Goal: Information Seeking & Learning: Compare options

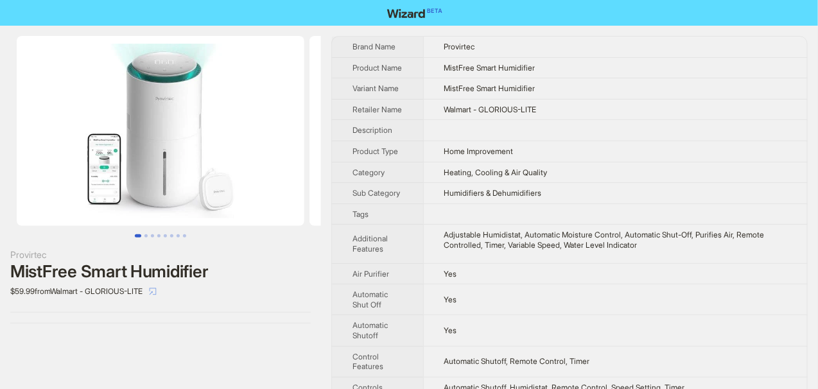
click at [157, 289] on icon "select" at bounding box center [153, 292] width 8 height 8
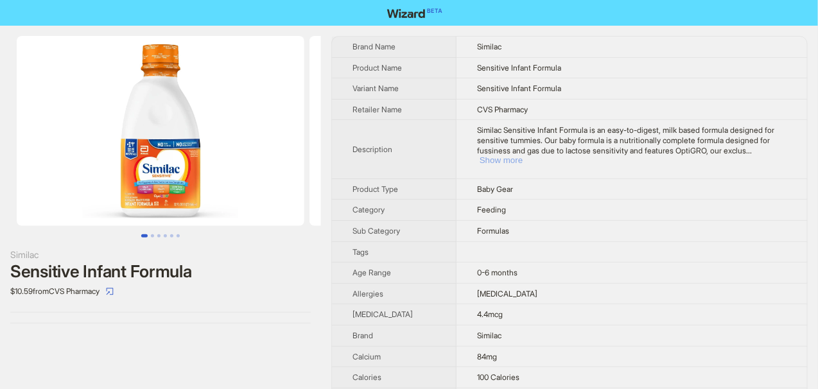
click at [483, 160] on button "Show more" at bounding box center [500, 160] width 43 height 10
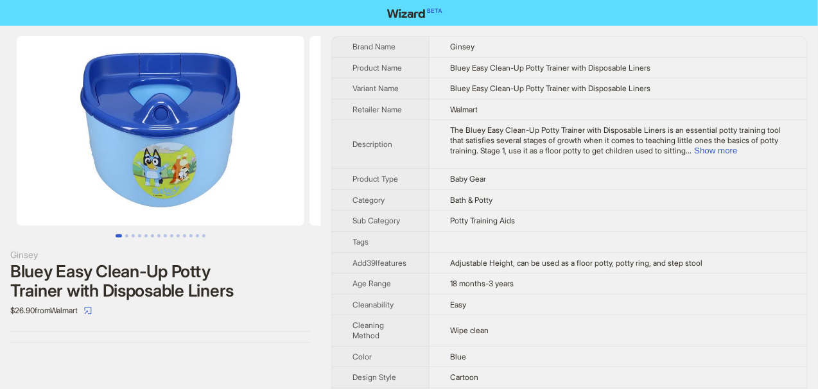
scroll to position [64, 0]
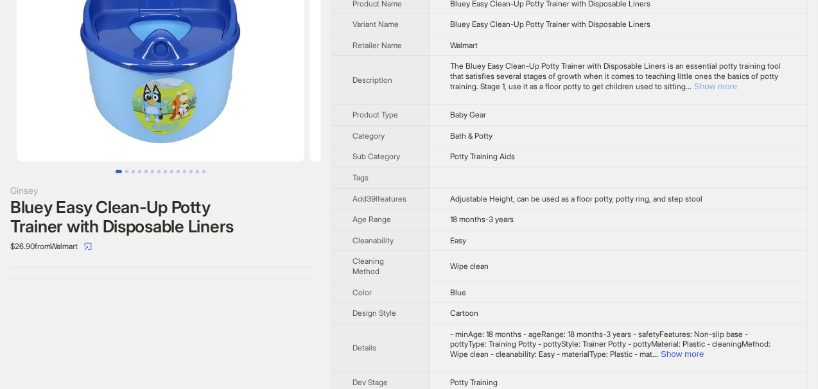
click at [737, 83] on button "Show more" at bounding box center [715, 87] width 43 height 10
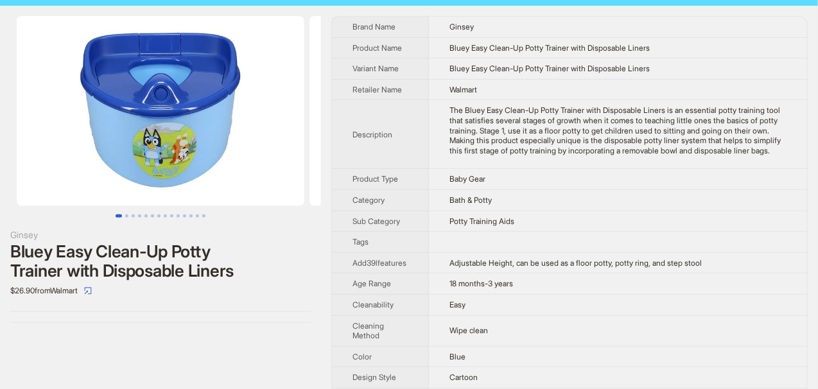
scroll to position [0, 0]
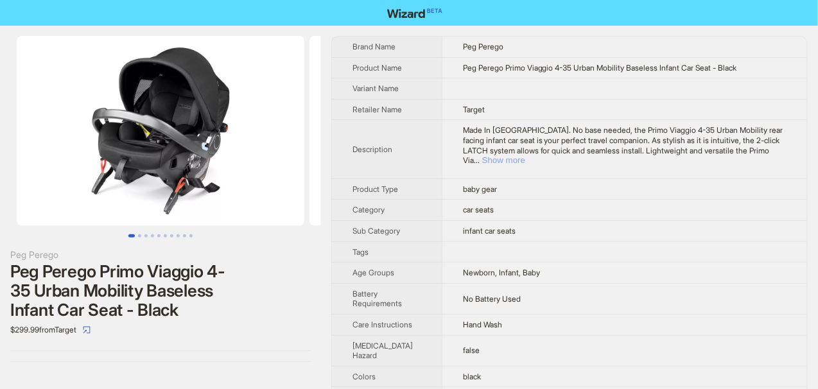
click at [525, 155] on button "Show more" at bounding box center [503, 160] width 43 height 10
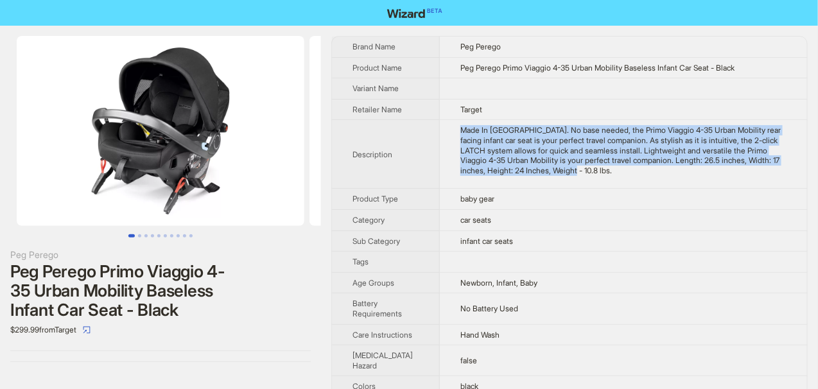
drag, startPoint x: 447, startPoint y: 127, endPoint x: 597, endPoint y: 182, distance: 159.2
click at [597, 182] on td "Made In Italy. No base needed, the Primo Viaggio 4-35 Urban Mobility rear facin…" at bounding box center [623, 154] width 367 height 69
copy div "Made In Italy. No base needed, the Primo Viaggio 4-35 Urban Mobility rear facin…"
click at [597, 182] on td "Made In Italy. No base needed, the Primo Viaggio 4-35 Urban Mobility rear facin…" at bounding box center [623, 154] width 367 height 69
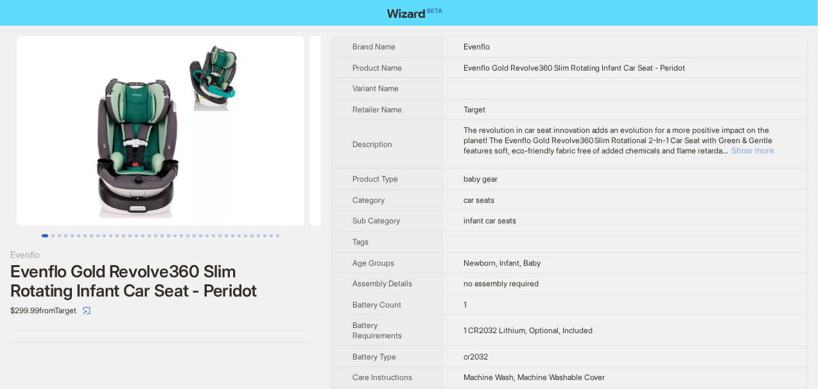
click at [750, 153] on button "Show more" at bounding box center [752, 151] width 43 height 10
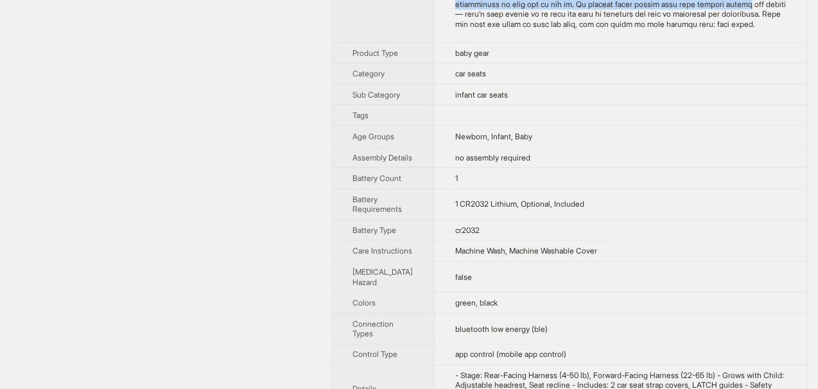
scroll to position [472, 0]
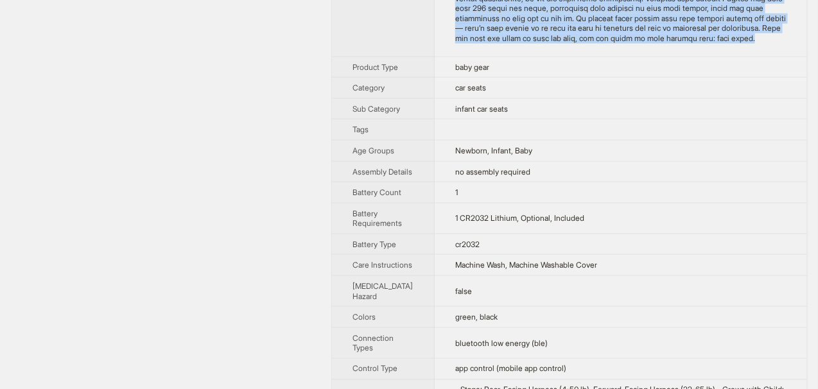
drag, startPoint x: 438, startPoint y: 139, endPoint x: 603, endPoint y: 56, distance: 184.6
copy div "The revolution in car seat innovation adds an evolution for a more positive imp…"
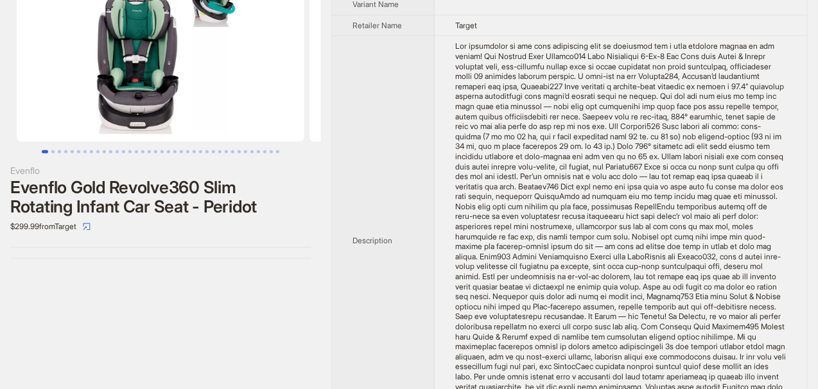
scroll to position [64, 0]
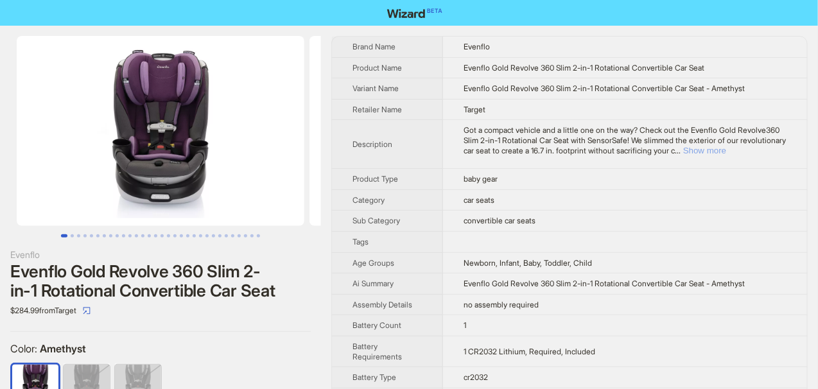
click at [726, 146] on button "Show more" at bounding box center [704, 151] width 43 height 10
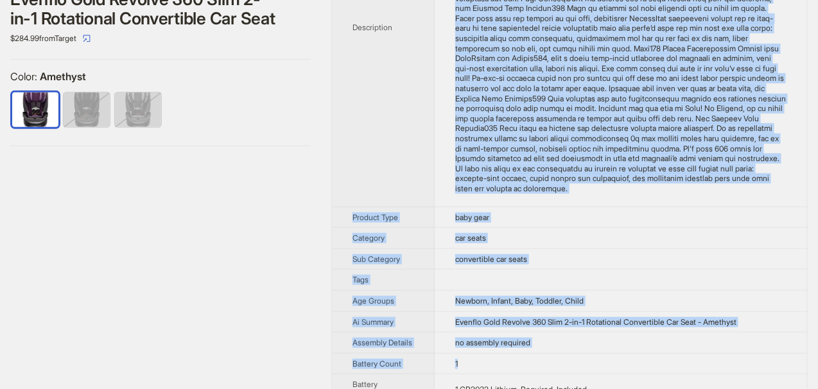
scroll to position [314, 0]
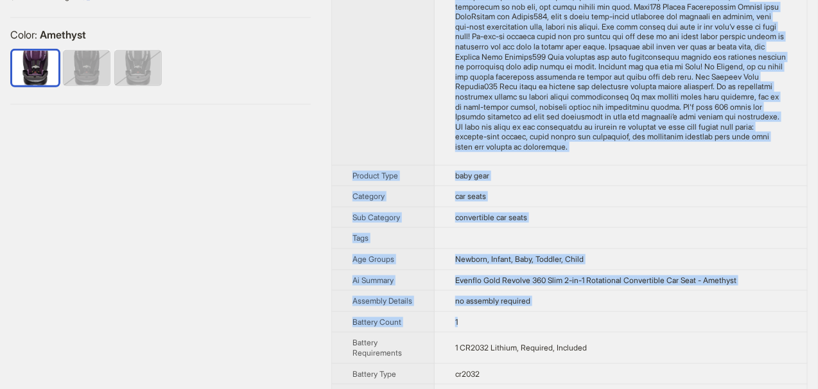
drag, startPoint x: 446, startPoint y: 72, endPoint x: 608, endPoint y: 206, distance: 210.6
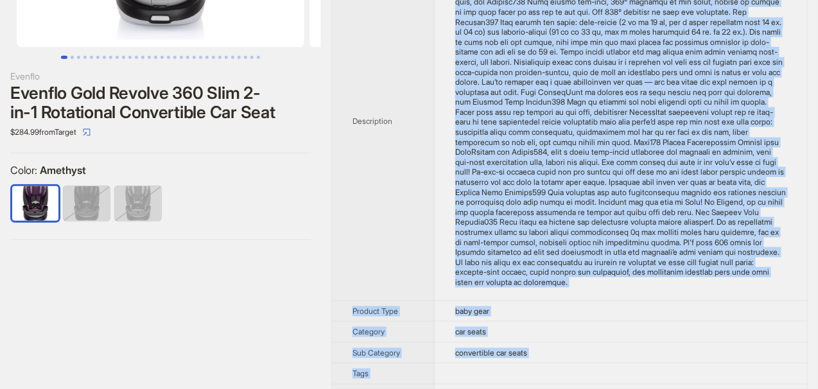
scroll to position [198, 0]
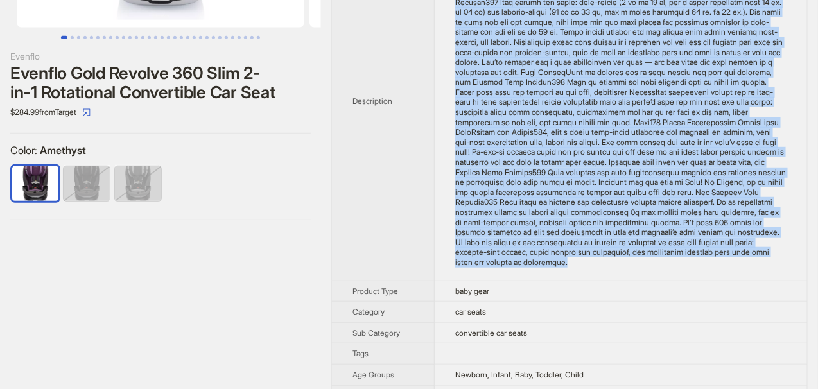
drag, startPoint x: 444, startPoint y: 15, endPoint x: 753, endPoint y: 273, distance: 402.3
click at [753, 273] on td at bounding box center [621, 101] width 372 height 359
copy div "Got a compact vehicle and a little one on the way? Check out the Evenflo Gold R…"
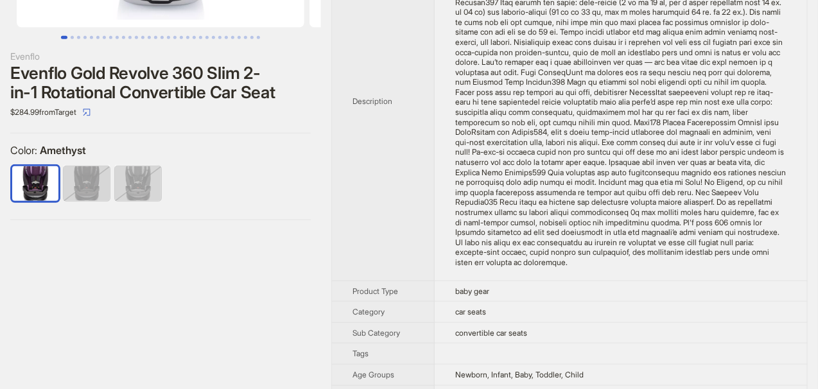
click at [361, 97] on th "Description" at bounding box center [383, 101] width 103 height 359
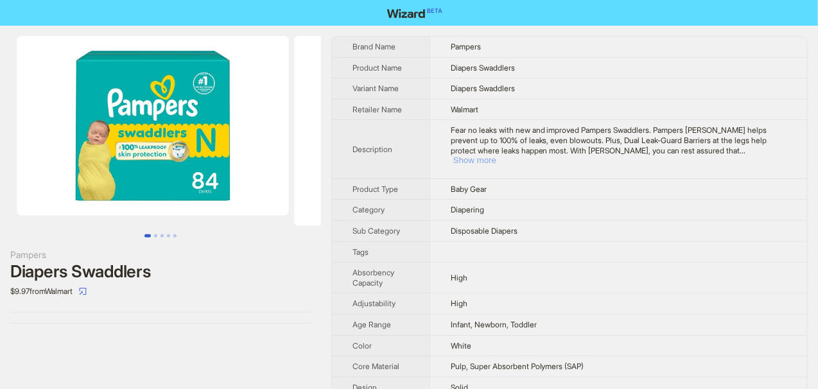
click at [496, 155] on button "Show more" at bounding box center [474, 160] width 43 height 10
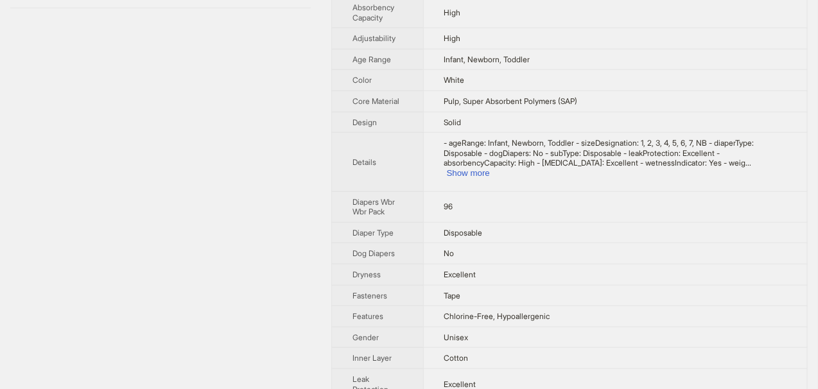
scroll to position [321, 0]
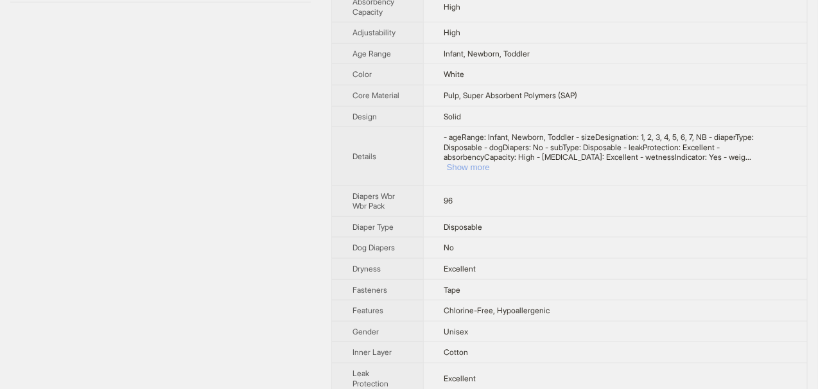
click at [490, 162] on button "Show more" at bounding box center [468, 167] width 43 height 10
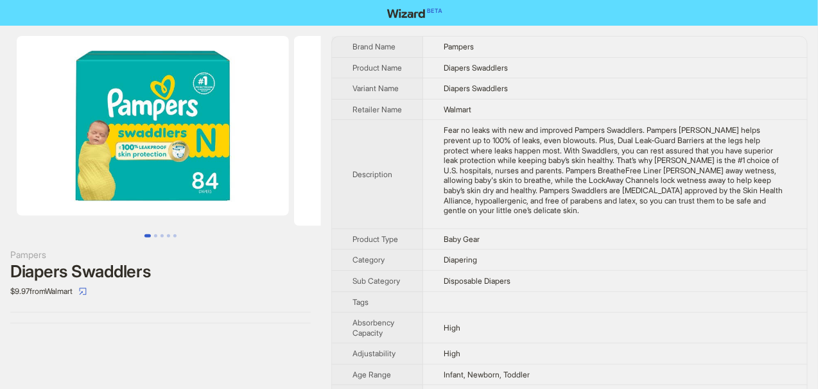
scroll to position [0, 0]
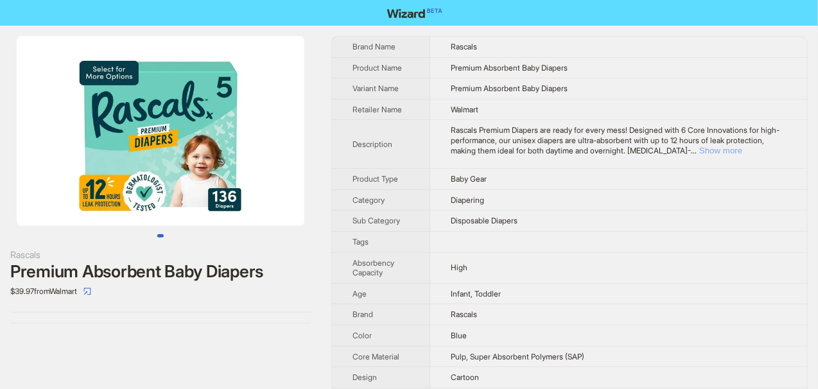
click at [742, 146] on button "Show more" at bounding box center [720, 151] width 43 height 10
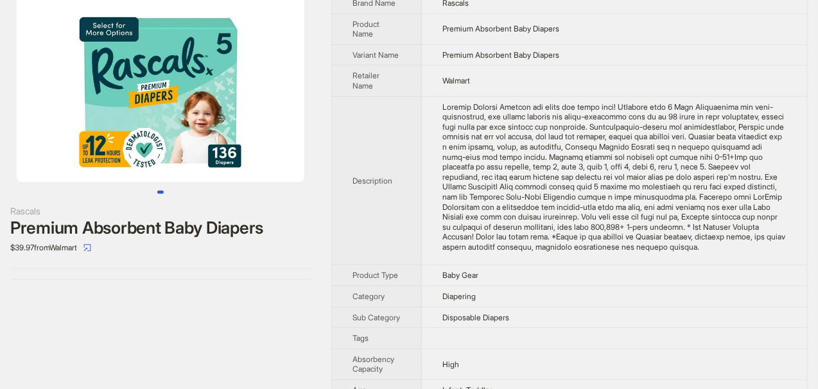
scroll to position [64, 0]
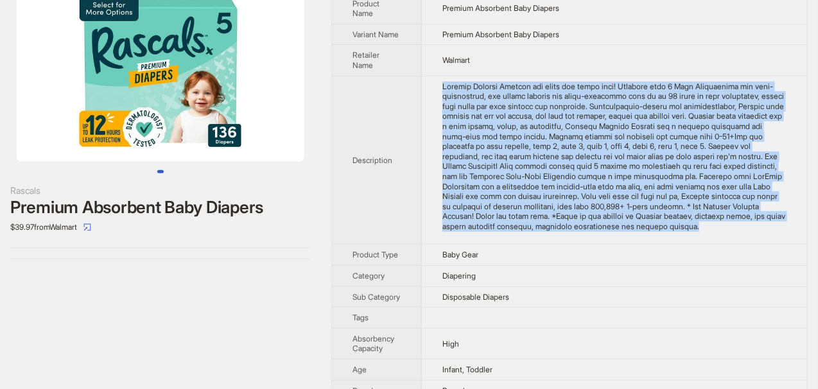
drag, startPoint x: 438, startPoint y: 78, endPoint x: 613, endPoint y: 238, distance: 236.7
click at [613, 238] on td at bounding box center [614, 160] width 385 height 169
copy div "Rascals Premium Diapers are ready for every mess! Designed with 6 Core Innovati…"
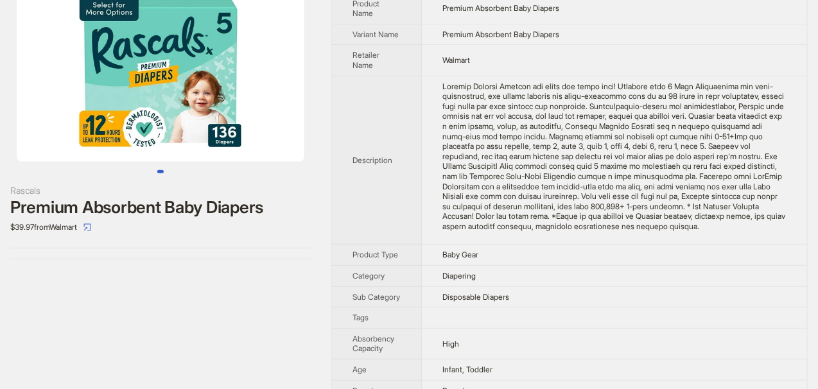
click at [502, 72] on td "Walmart" at bounding box center [614, 60] width 385 height 31
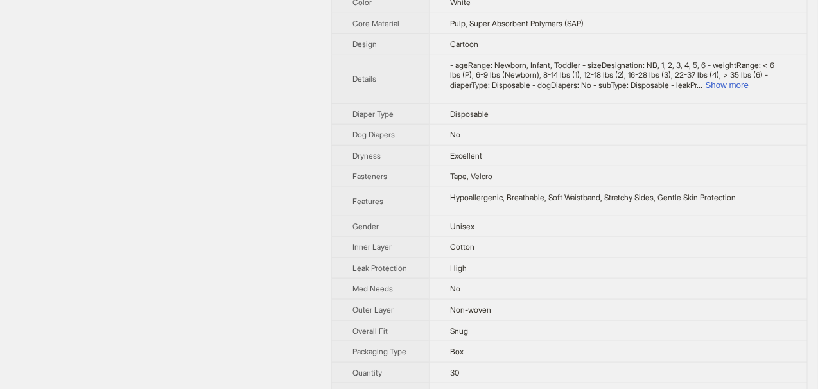
scroll to position [385, 0]
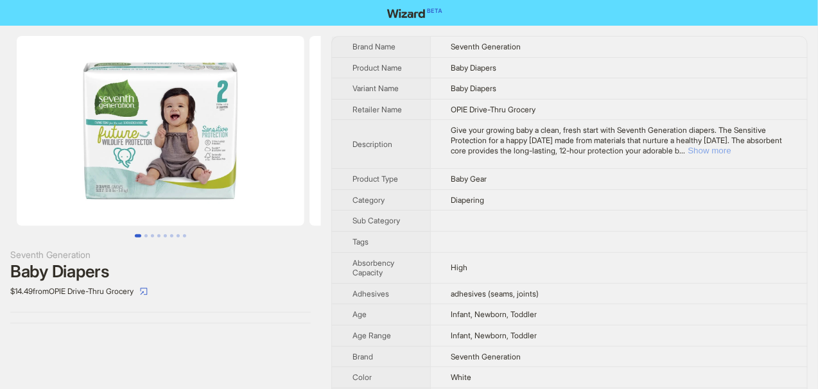
click at [731, 151] on button "Show more" at bounding box center [709, 151] width 43 height 10
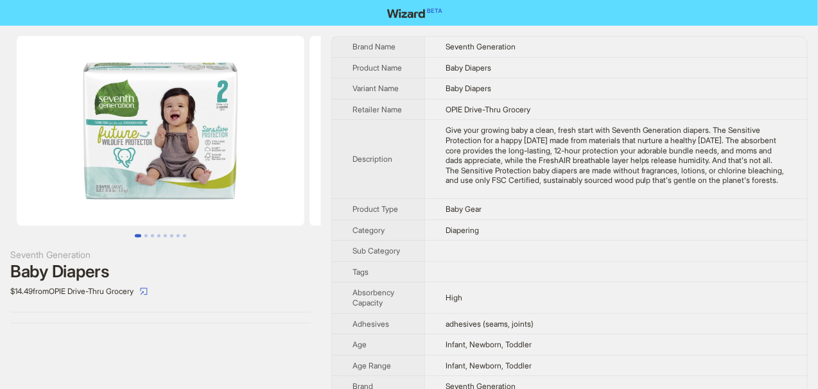
drag, startPoint x: 445, startPoint y: 126, endPoint x: 583, endPoint y: 190, distance: 151.9
click at [583, 190] on td "Give your growing baby a clean, fresh start with Seventh Generation diapers. Th…" at bounding box center [615, 159] width 383 height 79
copy div "Give your growing baby a clean, fresh start with Seventh Generation diapers. Th…"
click at [560, 108] on td "OPIE Drive-Thru Grocery" at bounding box center [615, 109] width 383 height 21
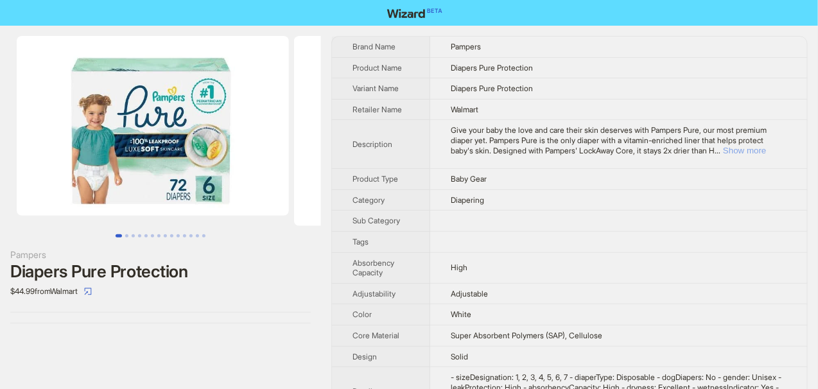
click at [766, 146] on button "Show more" at bounding box center [744, 151] width 43 height 10
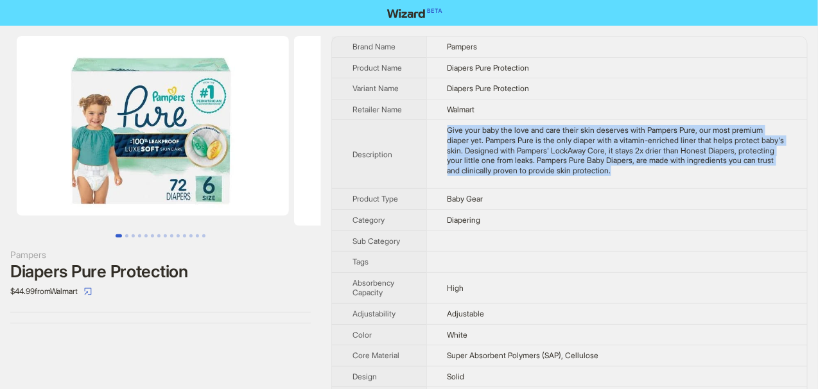
drag, startPoint x: 445, startPoint y: 124, endPoint x: 677, endPoint y: 169, distance: 236.1
click at [677, 169] on td "Give your baby the love and care their skin deserves with Pampers Pure, our mos…" at bounding box center [616, 154] width 381 height 69
copy div "Give your baby the love and care their skin deserves with Pampers Pure, our mos…"
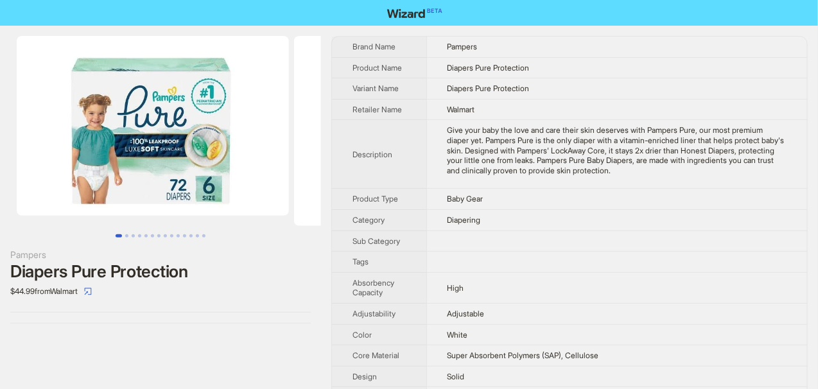
click at [580, 79] on td "Diapers Pure Protection" at bounding box center [616, 88] width 381 height 21
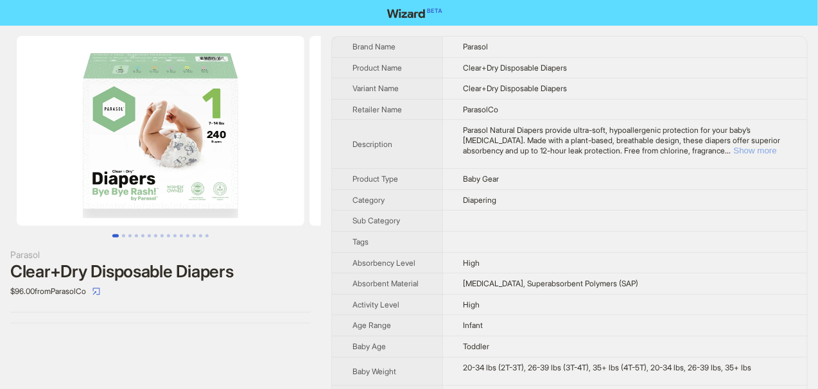
click at [752, 150] on button "Show more" at bounding box center [755, 151] width 43 height 10
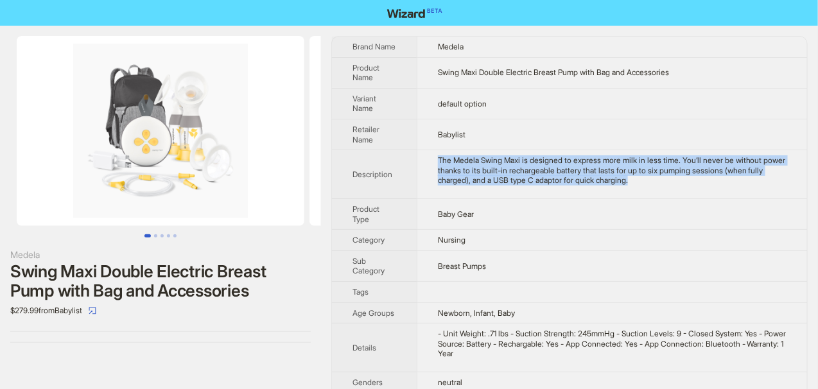
drag, startPoint x: 440, startPoint y: 156, endPoint x: 701, endPoint y: 176, distance: 262.0
click at [701, 176] on div "The Medela Swing Maxi is designed to express more milk in less time. You’ll nev…" at bounding box center [612, 170] width 349 height 30
copy div "The Medela Swing Maxi is designed to express more milk in less time. You’ll nev…"
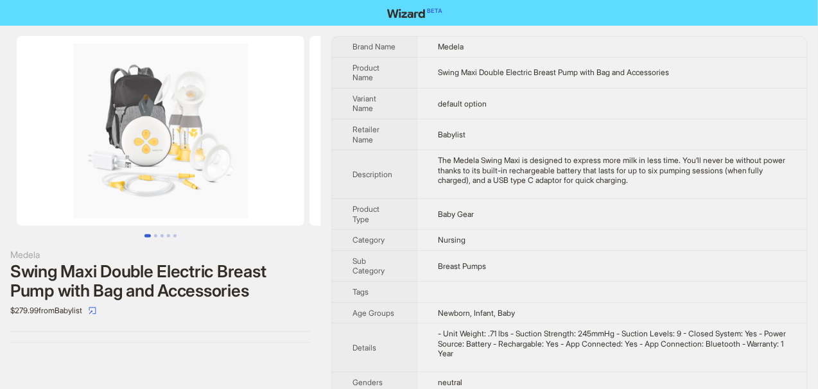
click at [686, 136] on td "Babylist" at bounding box center [612, 134] width 390 height 31
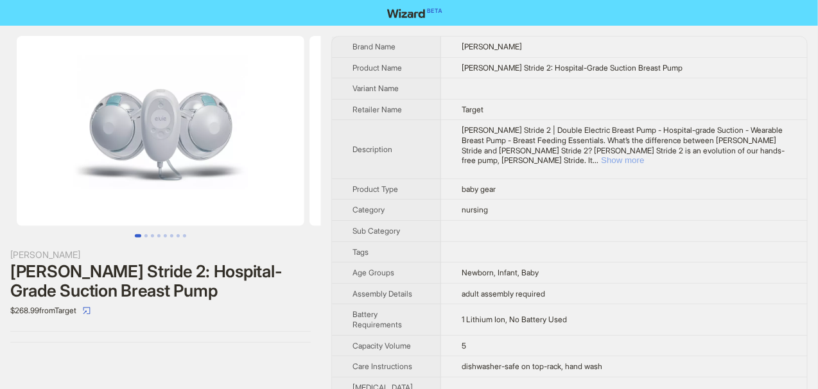
click at [644, 155] on button "Show more" at bounding box center [622, 160] width 43 height 10
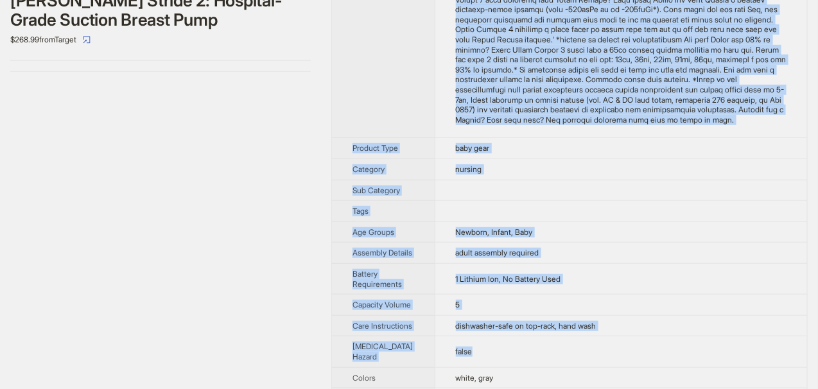
scroll to position [347, 0]
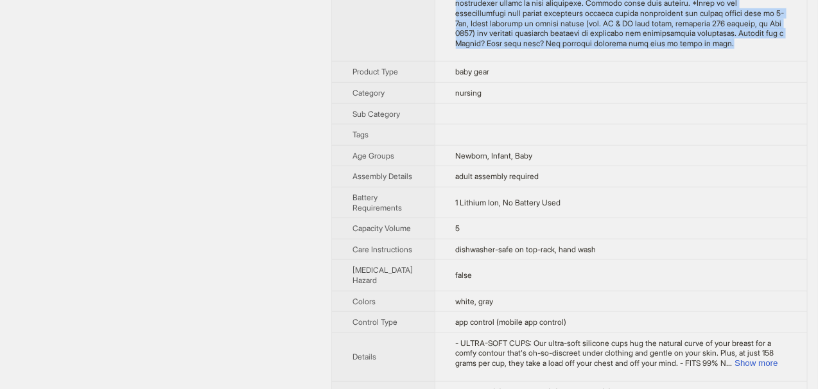
drag, startPoint x: 443, startPoint y: 139, endPoint x: 734, endPoint y: 62, distance: 300.6
copy div "Elvie Stride 2 | Double Electric Breast Pump - Hospital-grade Suction - Wearabl…"
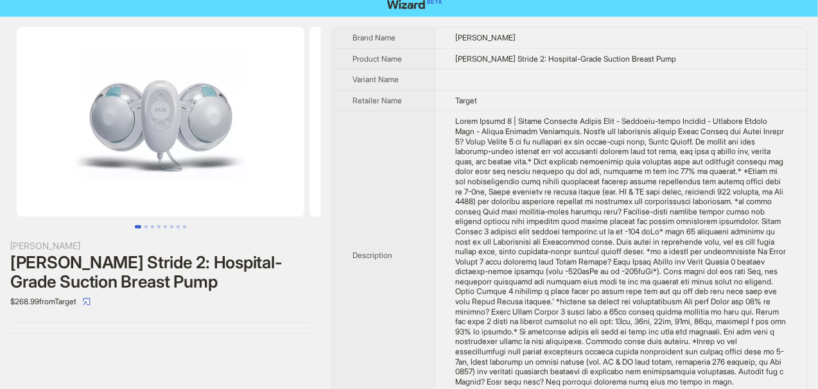
scroll to position [0, 0]
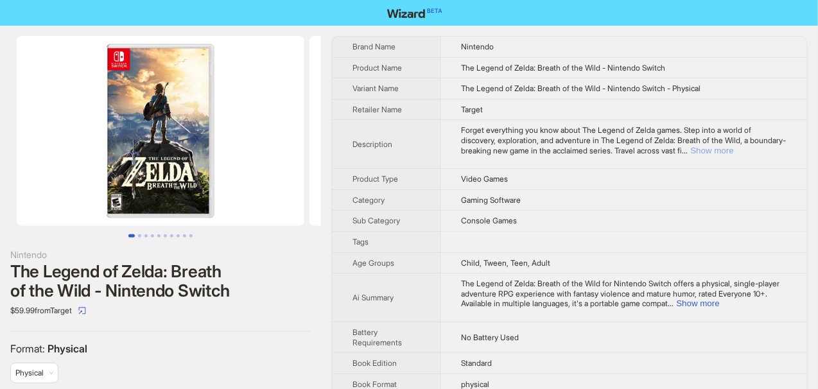
click at [734, 151] on button "Show more" at bounding box center [712, 151] width 43 height 10
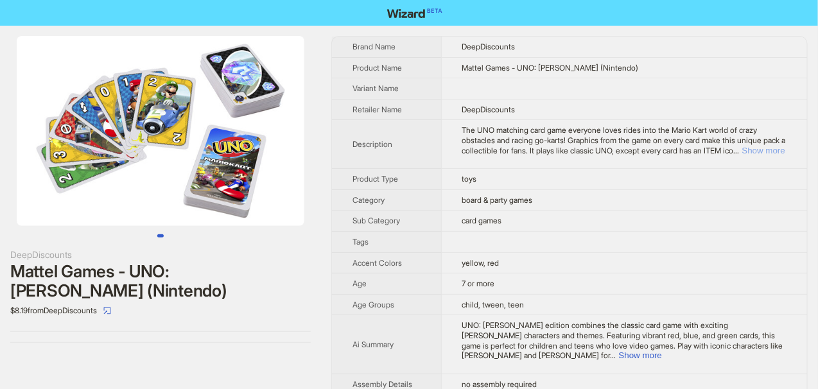
click at [759, 155] on button "Show more" at bounding box center [763, 151] width 43 height 10
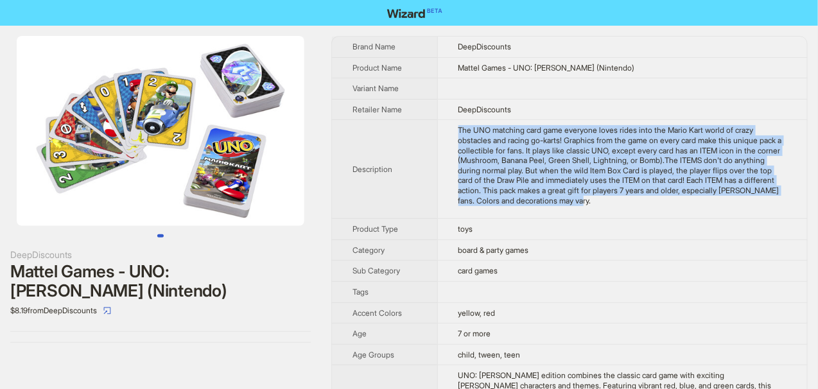
drag, startPoint x: 438, startPoint y: 169, endPoint x: 528, endPoint y: 239, distance: 114.4
click at [528, 205] on div "​The UNO matching card game everyone loves rides into the Mario Kart world of c…" at bounding box center [622, 165] width 328 height 80
copy div "​The UNO matching card game everyone loves rides into the Mario Kart world of c…"
click at [528, 205] on div "​The UNO matching card game everyone loves rides into the Mario Kart world of c…" at bounding box center [622, 165] width 328 height 80
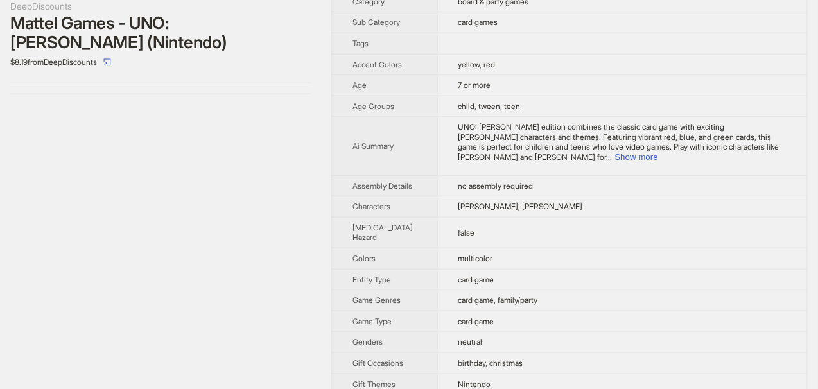
scroll to position [257, 0]
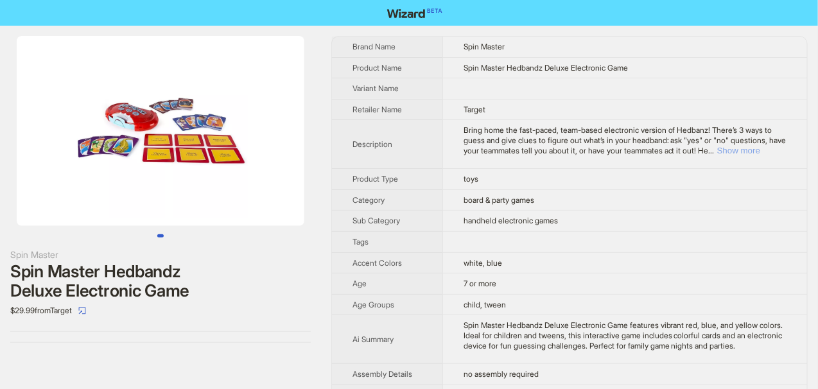
click at [757, 148] on button "Show more" at bounding box center [738, 151] width 43 height 10
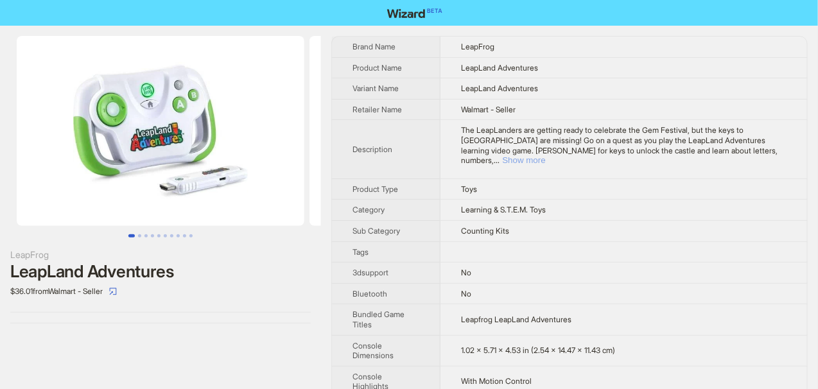
click at [545, 155] on button "Show more" at bounding box center [523, 160] width 43 height 10
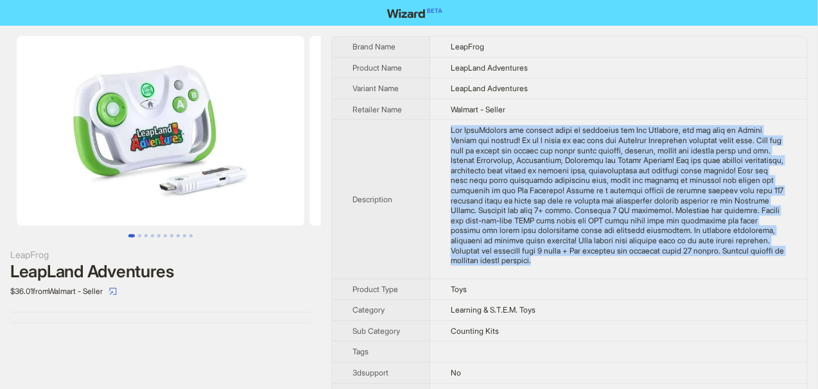
drag, startPoint x: 451, startPoint y: 126, endPoint x: 780, endPoint y: 259, distance: 355.4
click at [780, 259] on td at bounding box center [618, 199] width 377 height 159
copy div "The LeapLanders are getting ready to celebrate the Gem Festival, but the keys t…"
click at [779, 259] on div "The LeapLanders are getting ready to celebrate the Gem Festival, but the keys t…" at bounding box center [619, 195] width 336 height 140
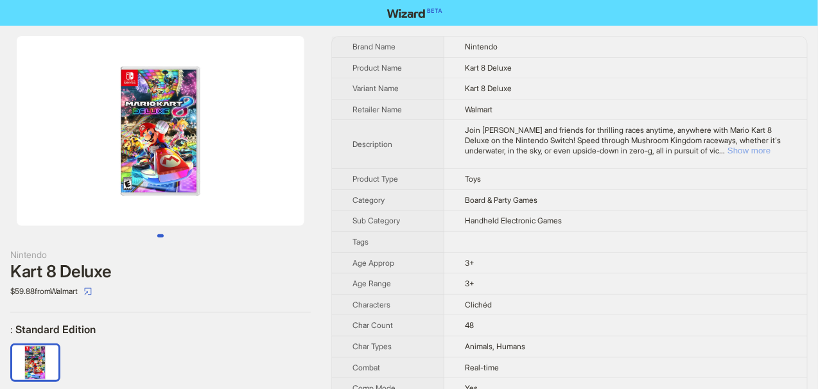
click at [751, 152] on button "Show more" at bounding box center [748, 151] width 43 height 10
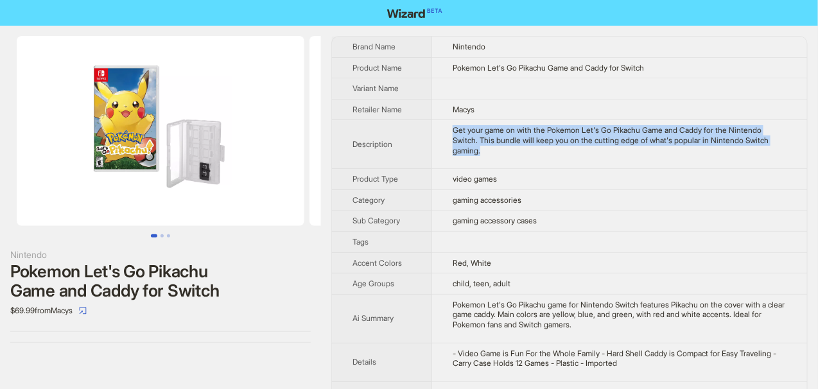
drag, startPoint x: 456, startPoint y: 128, endPoint x: 488, endPoint y: 153, distance: 39.8
click at [488, 153] on div "Get your game on with the Pokemon Let's Go Pikachu Game and Caddy for the Ninte…" at bounding box center [619, 140] width 334 height 30
copy div "Get your game on with the Pokemon Let's Go Pikachu Game and Caddy for the Ninte…"
click at [515, 160] on td "Get your game on with the Pokemon Let's Go Pikachu Game and Caddy for the Ninte…" at bounding box center [619, 144] width 375 height 49
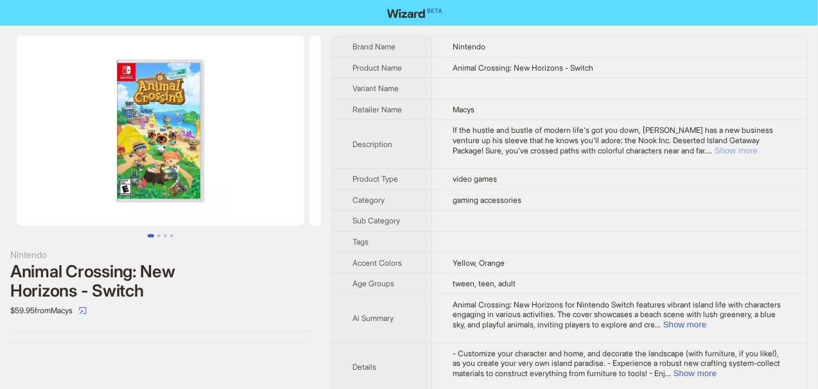
click at [744, 146] on button "Show more" at bounding box center [735, 151] width 43 height 10
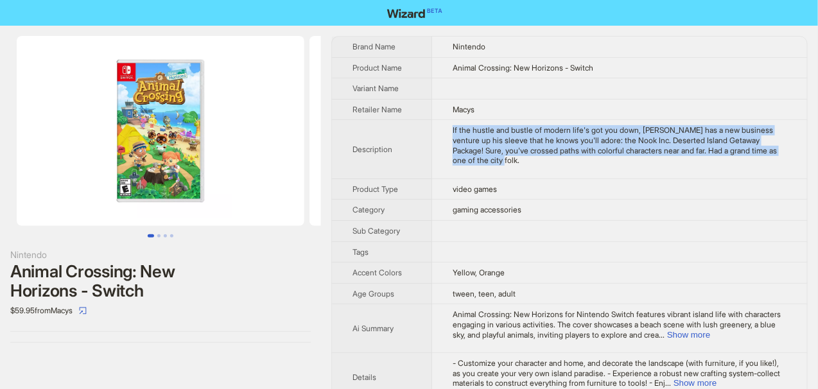
drag, startPoint x: 452, startPoint y: 126, endPoint x: 565, endPoint y: 167, distance: 120.2
click at [565, 167] on td "If the hustle and bustle of modern life's got you down, [PERSON_NAME] has a new…" at bounding box center [619, 149] width 375 height 58
copy div "If the hustle and bustle of modern life's got you down, [PERSON_NAME] has a new…"
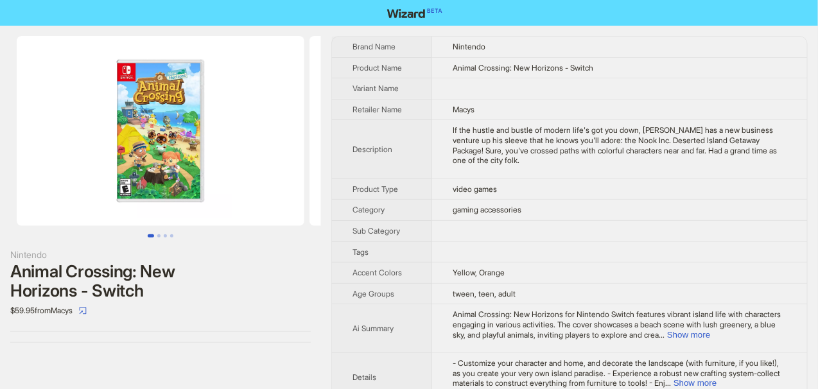
click at [583, 107] on td "Macys" at bounding box center [619, 109] width 375 height 21
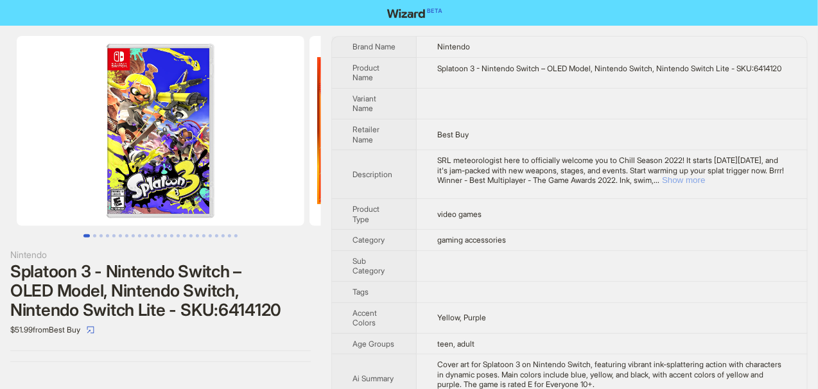
click at [705, 185] on button "Show more" at bounding box center [683, 180] width 43 height 10
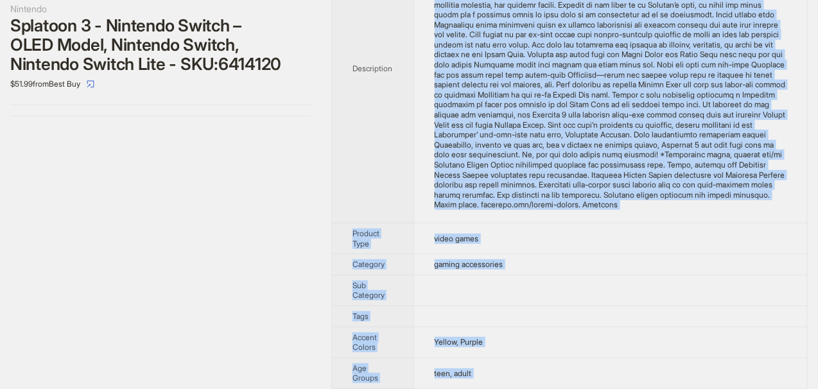
scroll to position [295, 0]
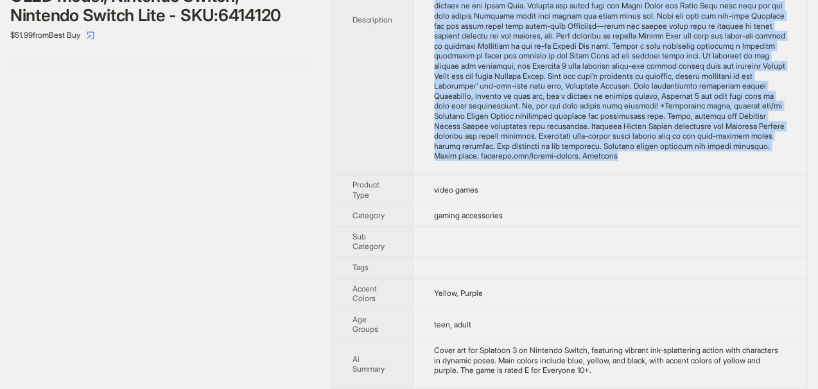
drag, startPoint x: 435, startPoint y: 107, endPoint x: 594, endPoint y: 187, distance: 178.5
click at [594, 174] on td at bounding box center [609, 19] width 393 height 309
copy div "SRL meteorologist here to officially welcome you to Chill Season 2022! It start…"
click at [594, 174] on td at bounding box center [609, 19] width 393 height 309
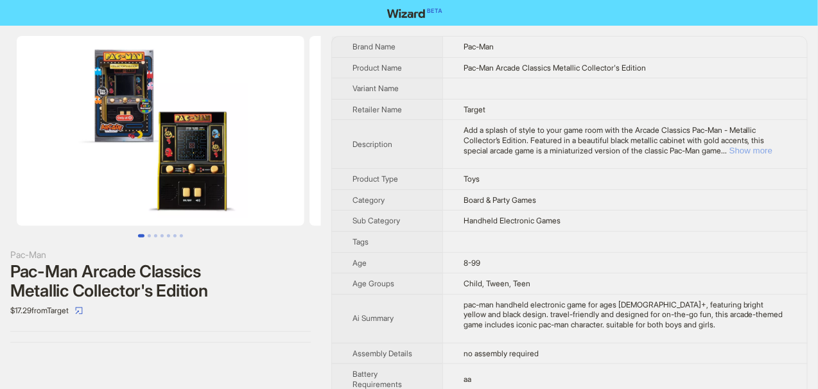
click at [751, 148] on button "Show more" at bounding box center [750, 151] width 43 height 10
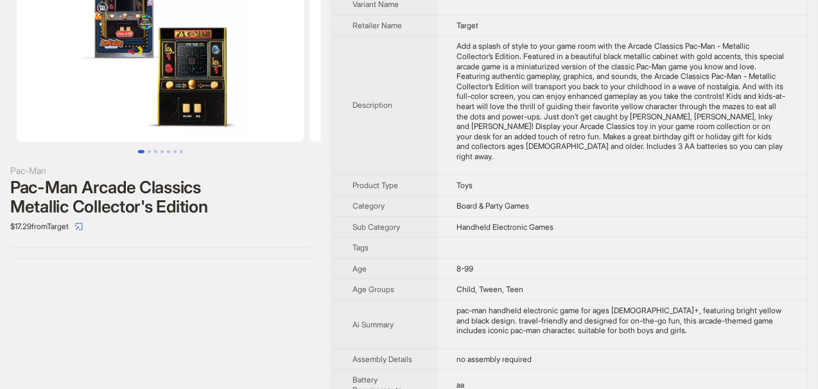
scroll to position [64, 0]
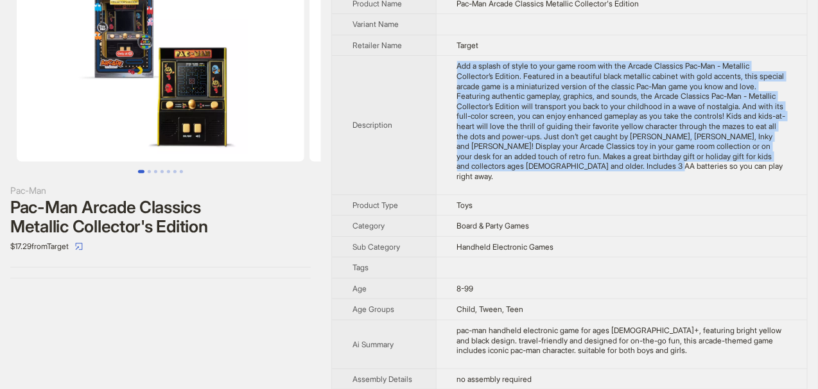
drag, startPoint x: 445, startPoint y: 62, endPoint x: 716, endPoint y: 162, distance: 288.8
click at [716, 162] on td "Add a splash of style to your game room with the Arcade Classics Pac-Man - Meta…" at bounding box center [621, 125] width 371 height 139
copy div "Add a splash of style to your game room with the Arcade Classics Pac-Man - Meta…"
click at [716, 162] on div "Add a splash of style to your game room with the Arcade Classics Pac-Man - Meta…" at bounding box center [621, 121] width 329 height 120
click at [706, 172] on td "Add a splash of style to your game room with the Arcade Classics Pac-Man - Meta…" at bounding box center [621, 125] width 371 height 139
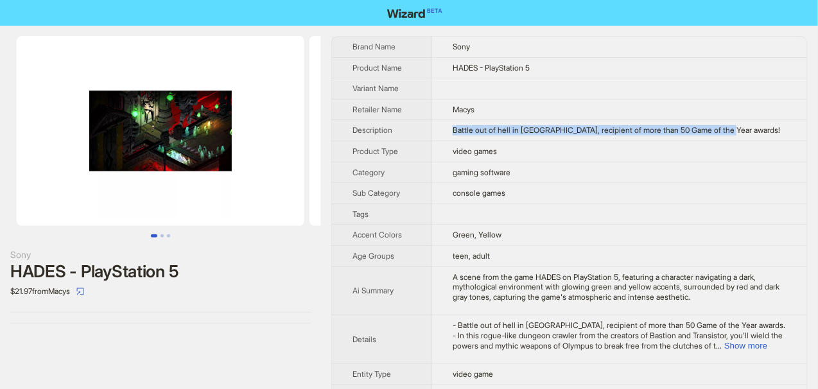
drag, startPoint x: 454, startPoint y: 128, endPoint x: 758, endPoint y: 127, distance: 303.6
click at [758, 127] on td "Battle out of hell in Hades, recipient of more than 50 Game of the Year awards!" at bounding box center [619, 130] width 375 height 21
copy span "Battle out of hell in Hades, recipient of more than 50 Game of the Year awards!"
click at [758, 127] on td "Battle out of hell in Hades, recipient of more than 50 Game of the Year awards!" at bounding box center [619, 130] width 375 height 21
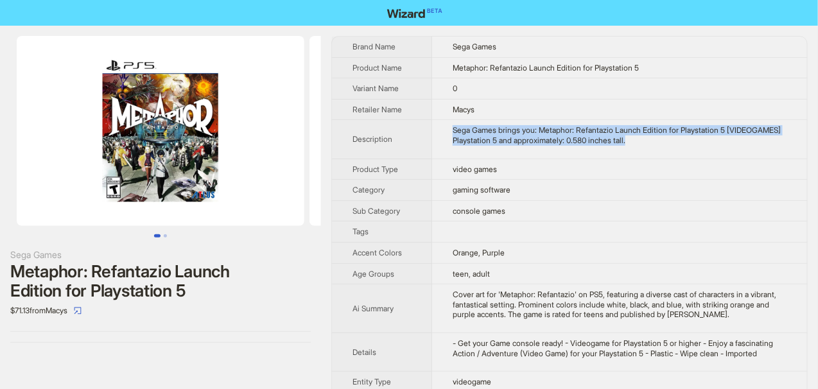
drag, startPoint x: 452, startPoint y: 126, endPoint x: 705, endPoint y: 151, distance: 254.7
click at [705, 151] on td "Sega Games brings you: Metaphor: Refantazio Launch Edition for Playstation 5 [V…" at bounding box center [619, 139] width 375 height 39
copy tall "Sega Games brings you: Metaphor: Refantazio Launch Edition for Playstation 5 [V…"
click at [705, 150] on td "Sega Games brings you: Metaphor: Refantazio Launch Edition for Playstation 5 [V…" at bounding box center [619, 139] width 375 height 39
drag, startPoint x: 454, startPoint y: 128, endPoint x: 750, endPoint y: 148, distance: 297.2
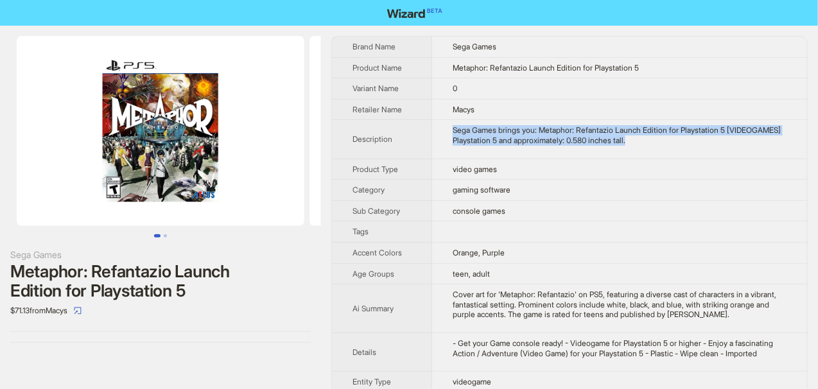
click at [750, 148] on td "Sega Games brings you: Metaphor: Refantazio Launch Edition for Playstation 5 [V…" at bounding box center [619, 139] width 375 height 39
copy tall "Sega Games brings you: Metaphor: Refantazio Launch Edition for Playstation 5 [V…"
click at [750, 148] on td "Sega Games brings you: Metaphor: Refantazio Launch Edition for Playstation 5 [V…" at bounding box center [619, 139] width 375 height 39
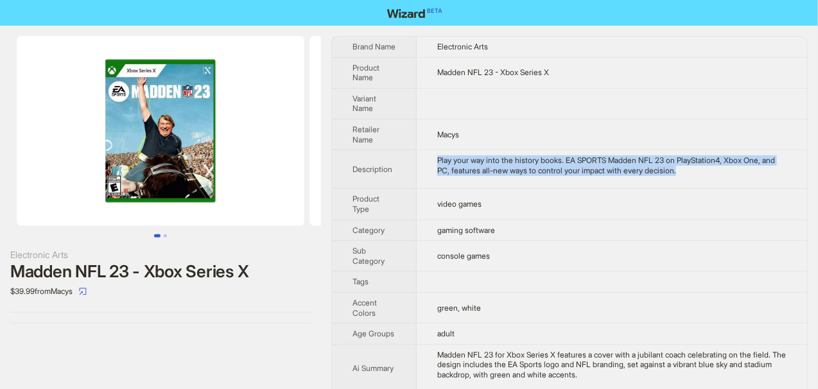
drag, startPoint x: 438, startPoint y: 155, endPoint x: 707, endPoint y: 175, distance: 269.7
click at [707, 175] on td "Play your way into the history books. EA SPORTS Madden NFL 23 on PlayStation4, …" at bounding box center [612, 169] width 390 height 39
copy div "Play your way into the history books. EA SPORTS Madden NFL 23 on PlayStation4, …"
click at [710, 175] on td "Play your way into the history books. EA SPORTS Madden NFL 23 on PlayStation4, …" at bounding box center [612, 169] width 390 height 39
drag, startPoint x: 436, startPoint y: 159, endPoint x: 712, endPoint y: 177, distance: 276.6
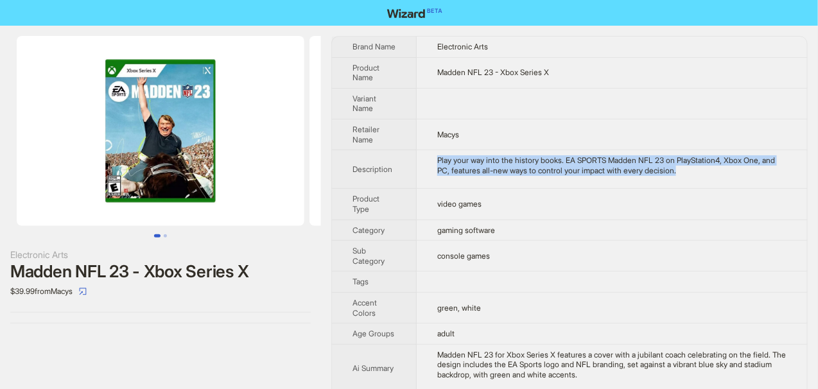
click at [712, 177] on td "Play your way into the history books. EA SPORTS Madden NFL 23 on PlayStation4, …" at bounding box center [612, 169] width 390 height 39
copy div "Play your way into the history books. EA SPORTS Madden NFL 23 on PlayStation4, …"
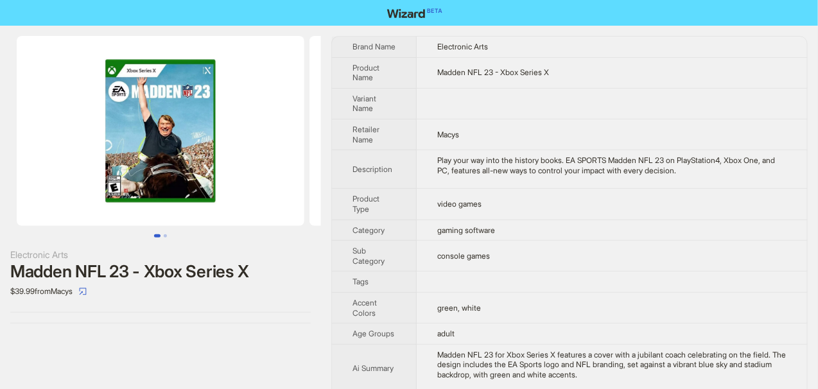
click at [705, 132] on td "Macys" at bounding box center [612, 134] width 390 height 31
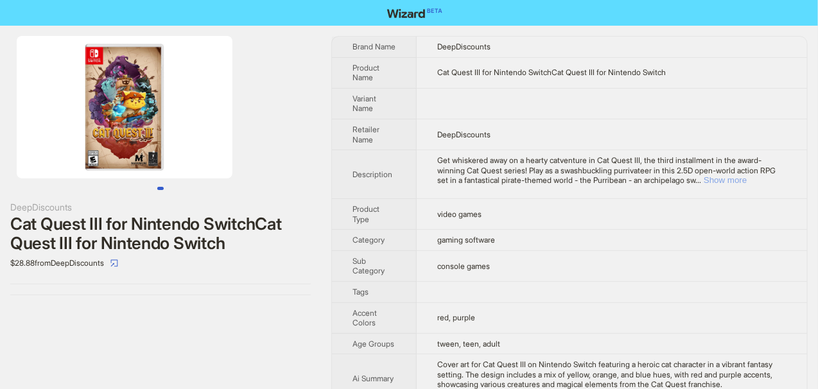
click at [746, 180] on button "Show more" at bounding box center [724, 180] width 43 height 10
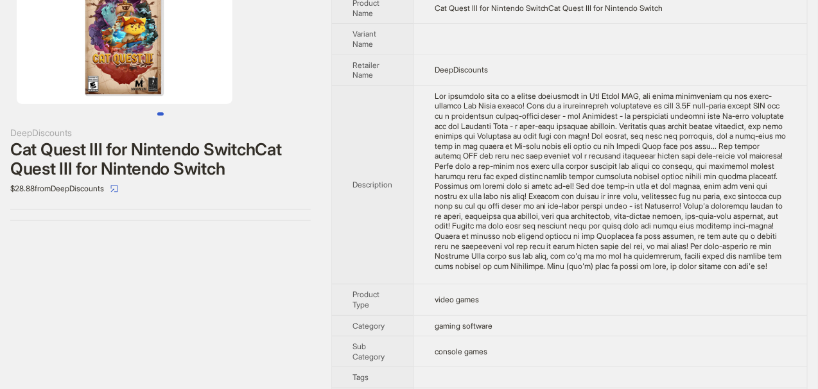
scroll to position [128, 0]
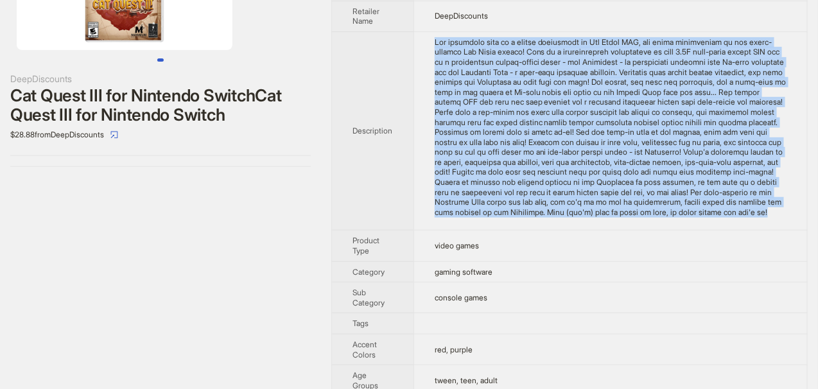
drag, startPoint x: 435, startPoint y: 31, endPoint x: 785, endPoint y: 220, distance: 398.3
click at [785, 220] on td at bounding box center [609, 130] width 393 height 199
copy div "Get whiskered away on a hearty catventure in Cat Quest III, the third installme…"
click at [768, 218] on div "Get whiskered away on a hearty catventure in Cat Quest III, the third installme…" at bounding box center [611, 127] width 352 height 180
click at [752, 230] on td at bounding box center [609, 130] width 393 height 199
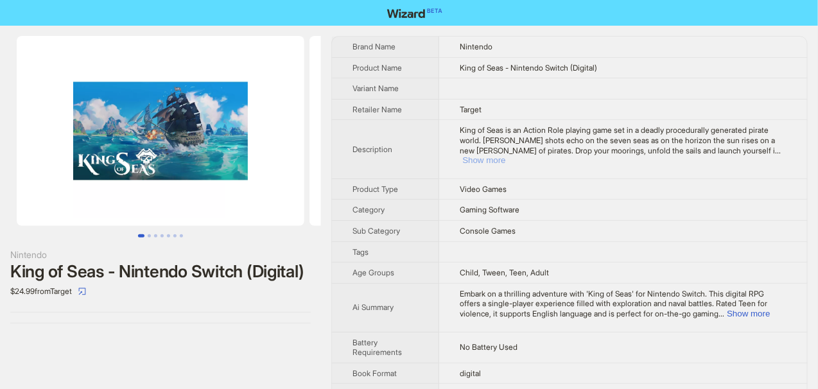
click at [505, 155] on button "Show more" at bounding box center [483, 160] width 43 height 10
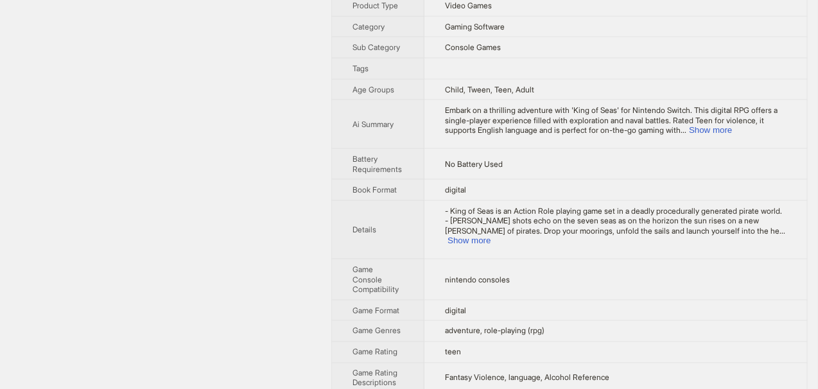
scroll to position [475, 0]
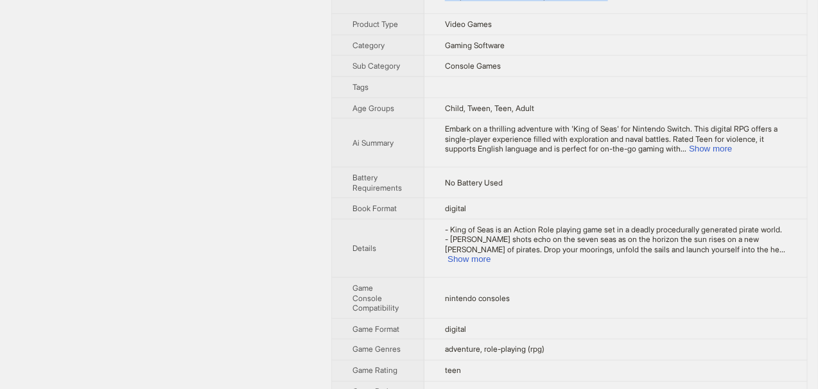
drag, startPoint x: 441, startPoint y: 72, endPoint x: 750, endPoint y: 27, distance: 312.6
copy div "King of Seas is an Action Role playing game set in a deadly procedurally genera…"
